Goal: Book appointment/travel/reservation

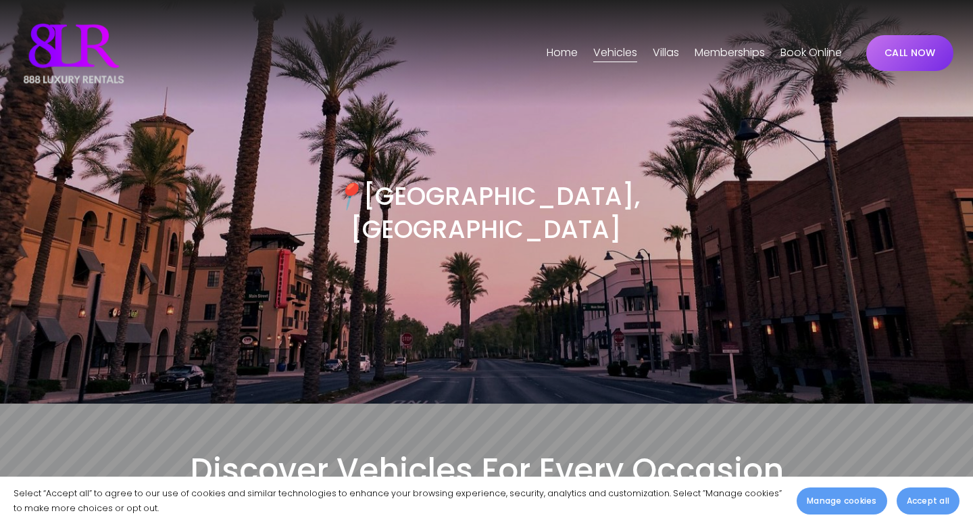
click at [485, 208] on h3 "📍 Phoenix, AZ" at bounding box center [486, 213] width 467 height 66
click at [0, 0] on span "Phoenix" at bounding box center [0, 0] width 0 height 0
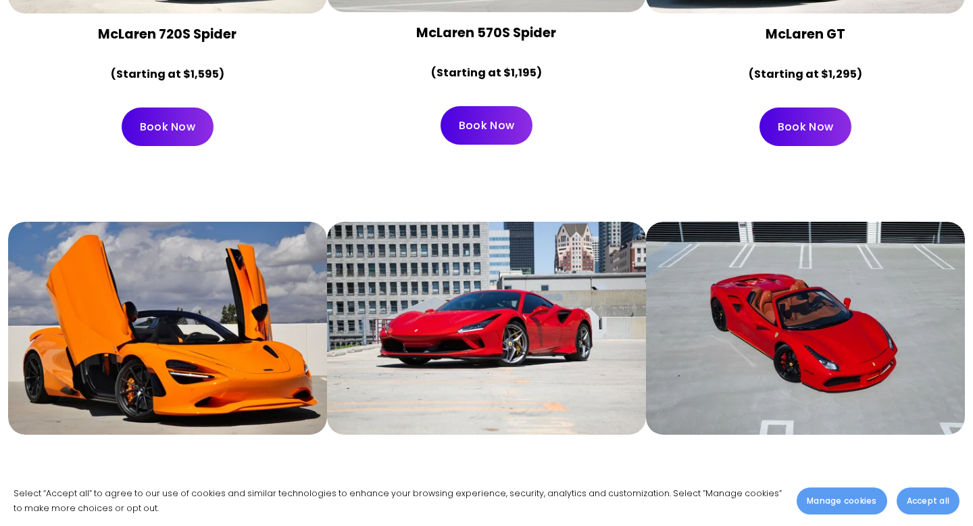
scroll to position [1863, 0]
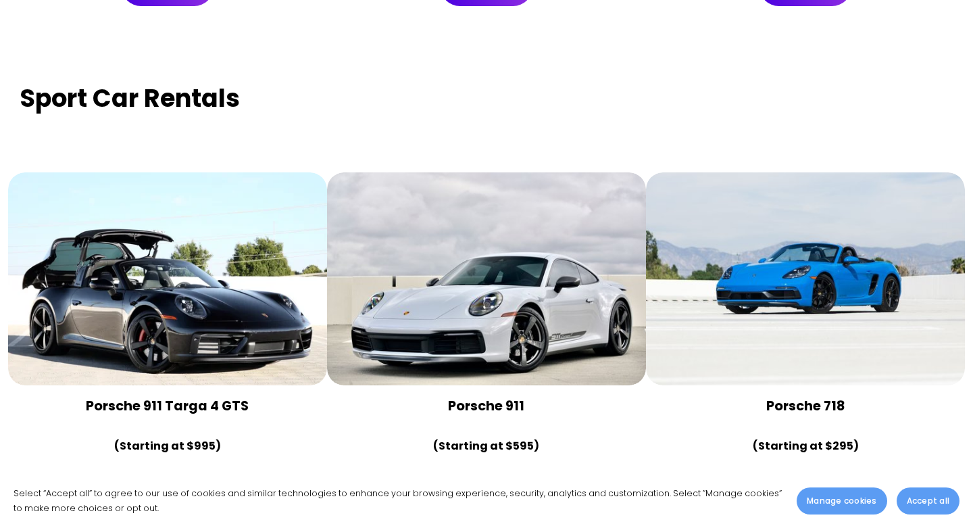
scroll to position [4477, 0]
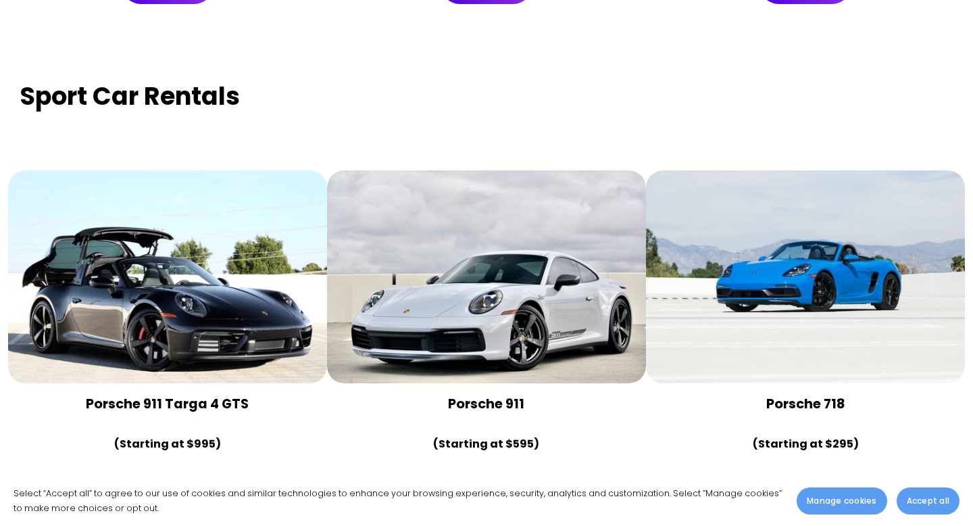
click at [526, 262] on div at bounding box center [486, 276] width 319 height 213
click at [493, 268] on div at bounding box center [486, 276] width 319 height 213
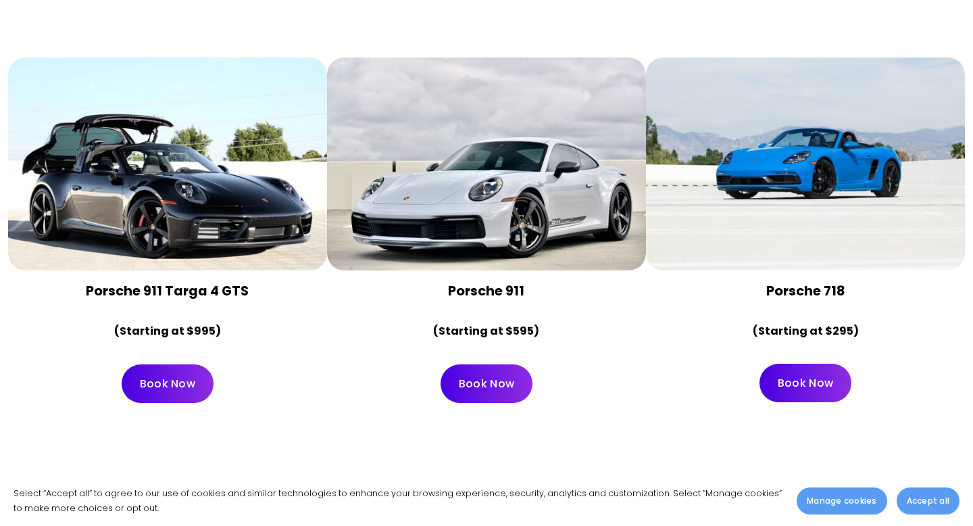
scroll to position [4597, 0]
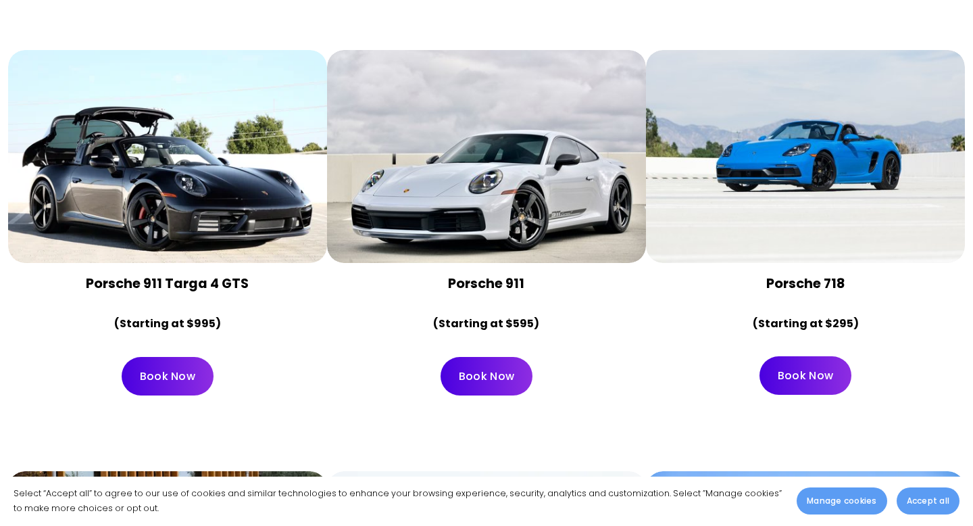
click at [493, 357] on link "Book Now" at bounding box center [487, 376] width 92 height 39
